Goal: Task Accomplishment & Management: Use online tool/utility

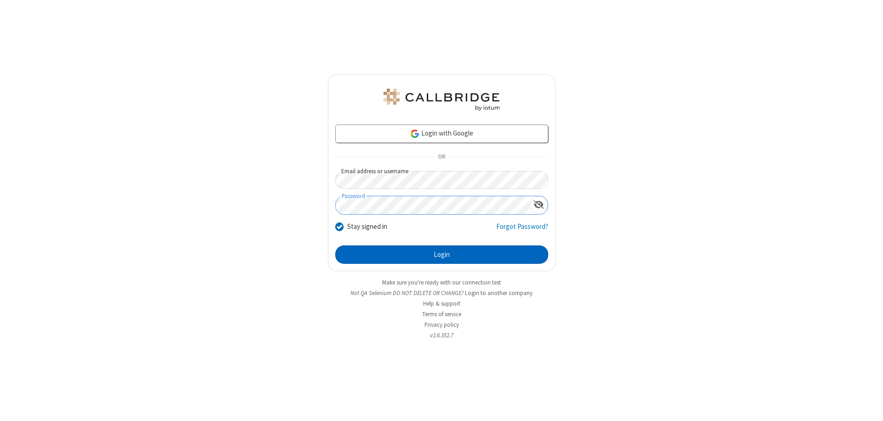
click at [442, 255] on button "Login" at bounding box center [441, 255] width 213 height 18
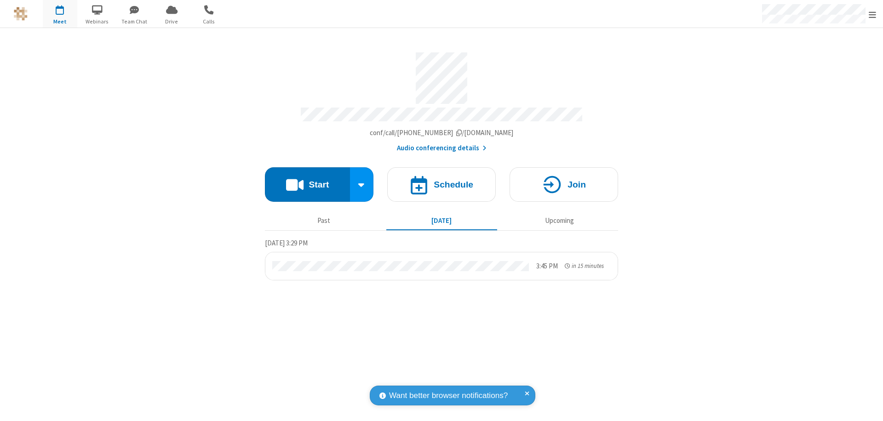
click at [307, 180] on button "Start" at bounding box center [307, 184] width 85 height 35
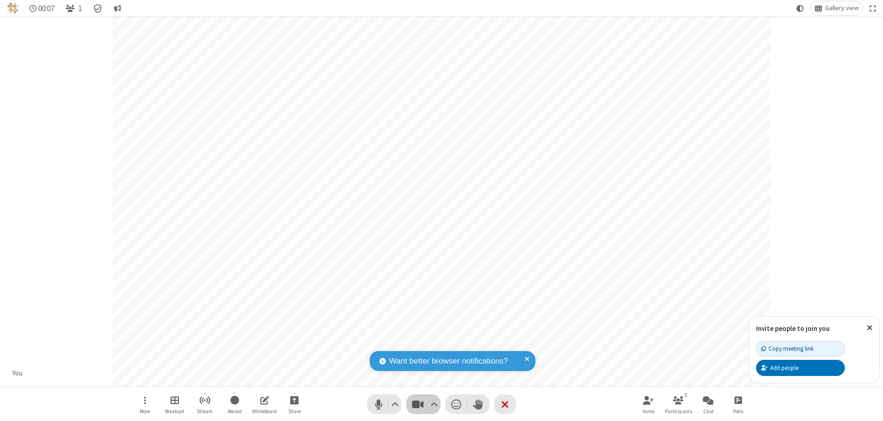
click at [418, 404] on span "Stop video (⌘+Shift+V)" at bounding box center [418, 404] width 14 height 13
click at [418, 404] on span "Start video (⌘+Shift+V)" at bounding box center [418, 404] width 14 height 13
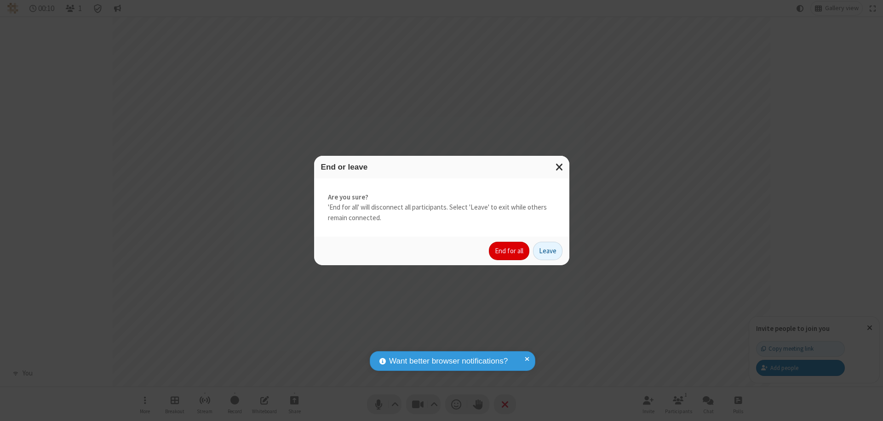
click at [510, 251] on button "End for all" at bounding box center [509, 251] width 40 height 18
